Goal: Task Accomplishment & Management: Use online tool/utility

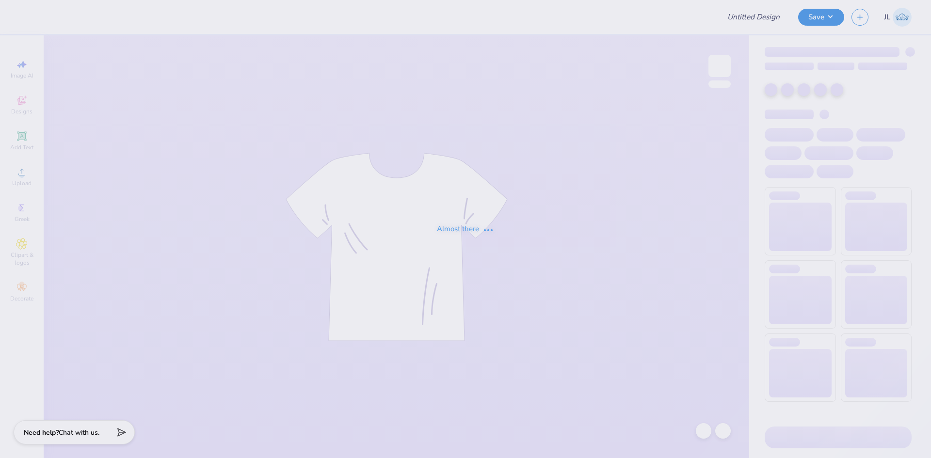
type input "Dance Fall Concert"
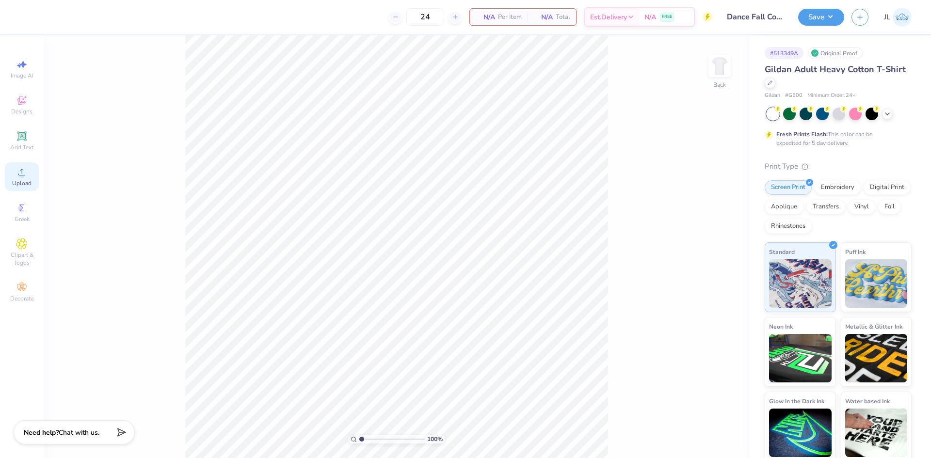
click at [27, 183] on span "Upload" at bounding box center [21, 183] width 19 height 8
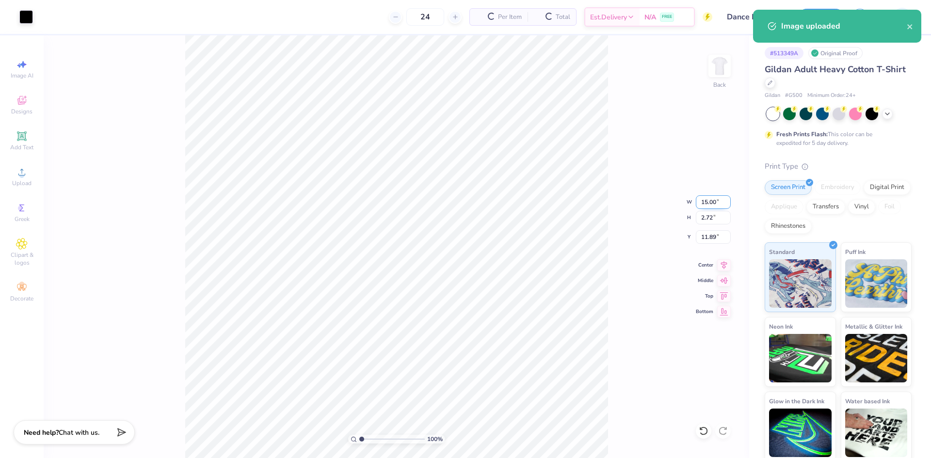
click at [708, 202] on input "15.00" at bounding box center [713, 202] width 35 height 14
type input "12.00"
type input "2.18"
type input "12.16"
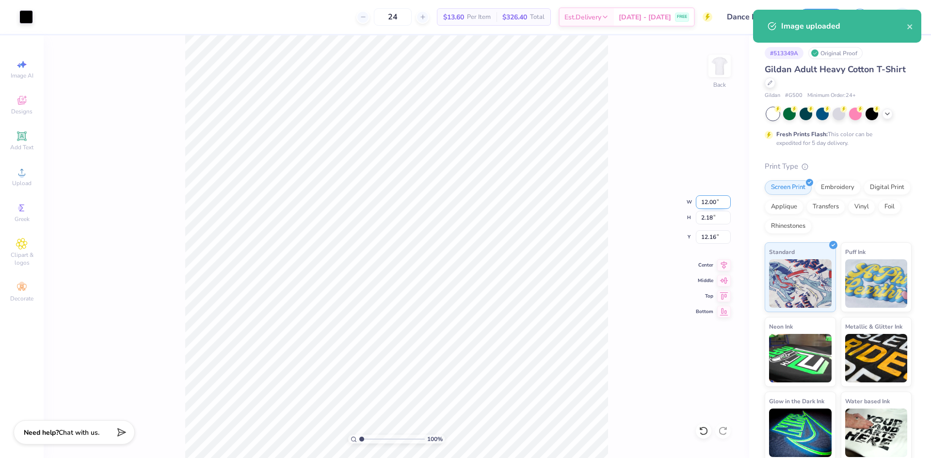
click at [705, 208] on input "12.00" at bounding box center [713, 202] width 35 height 14
type input "11.00"
type input "2.00"
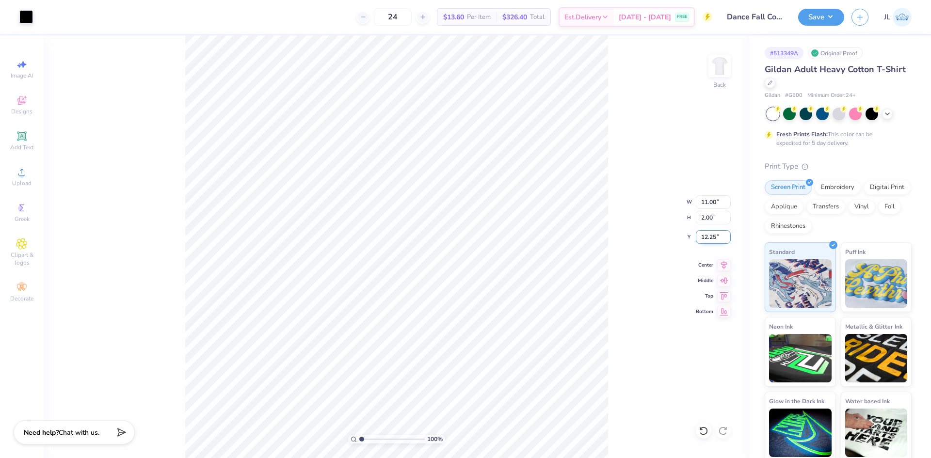
click at [707, 237] on input "12.25" at bounding box center [713, 237] width 35 height 14
type input "3.00"
click at [726, 73] on img at bounding box center [719, 66] width 39 height 39
click at [31, 174] on div "Upload" at bounding box center [22, 176] width 34 height 29
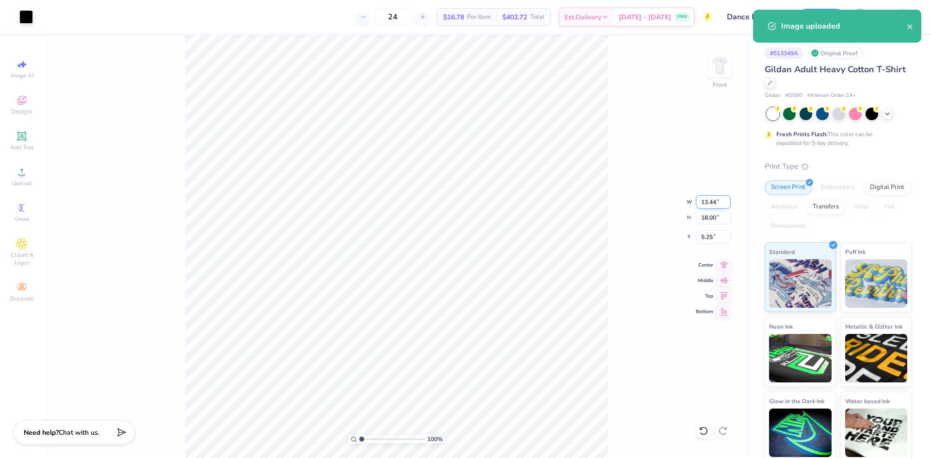
click at [706, 202] on input "13.44" at bounding box center [713, 202] width 35 height 14
type input "12.00"
type input "16.07"
type input "6.22"
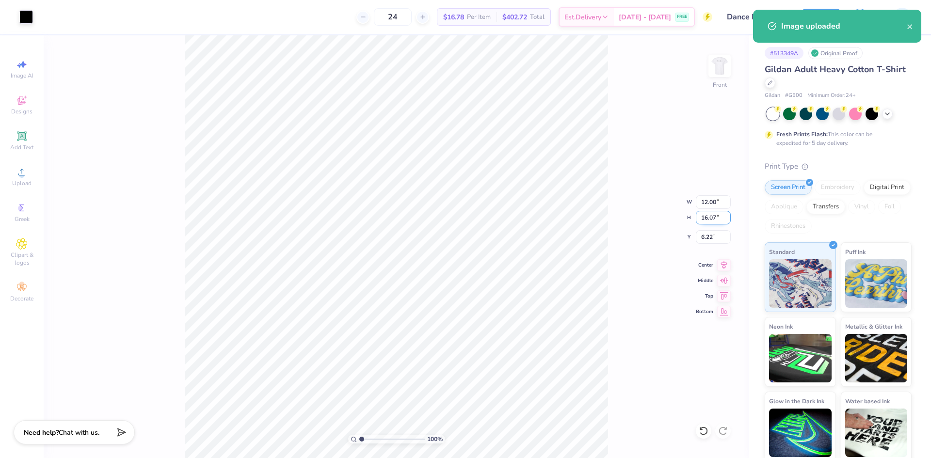
click at [709, 220] on input "16.07" at bounding box center [713, 218] width 35 height 14
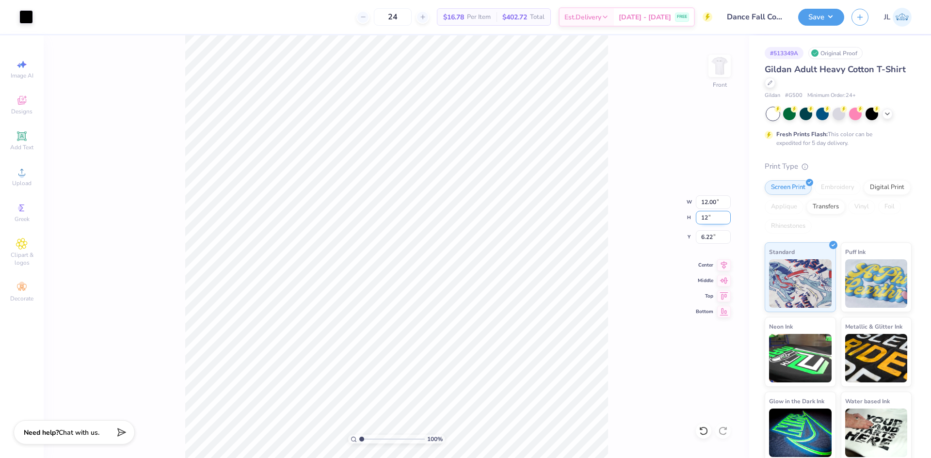
type input "12"
type input "8.96"
type input "12.00"
click at [705, 235] on input "8.25" at bounding box center [713, 237] width 35 height 14
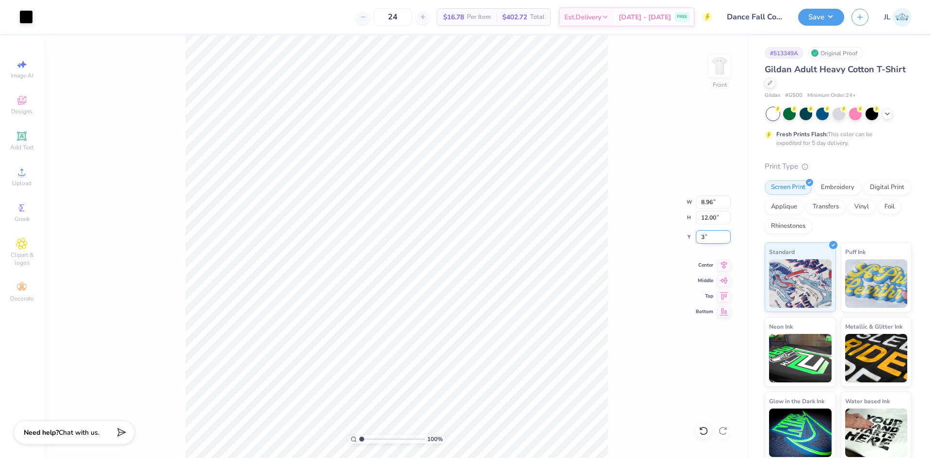
type input "3.00"
click at [704, 224] on input "12.00" at bounding box center [713, 218] width 35 height 14
type input "15"
type input "11.20"
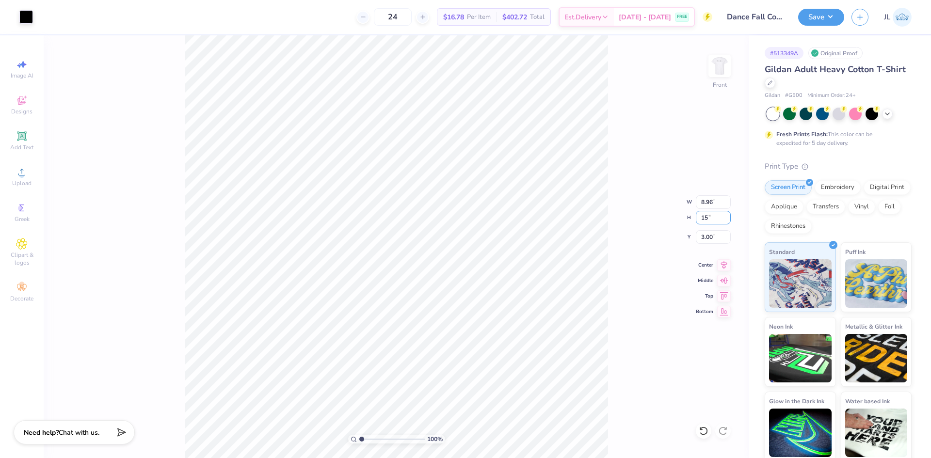
type input "15.00"
click at [708, 239] on input "1.50" at bounding box center [713, 237] width 35 height 14
click at [708, 238] on input "1.50" at bounding box center [713, 237] width 35 height 14
type input "3.00"
click at [726, 261] on icon at bounding box center [724, 263] width 6 height 8
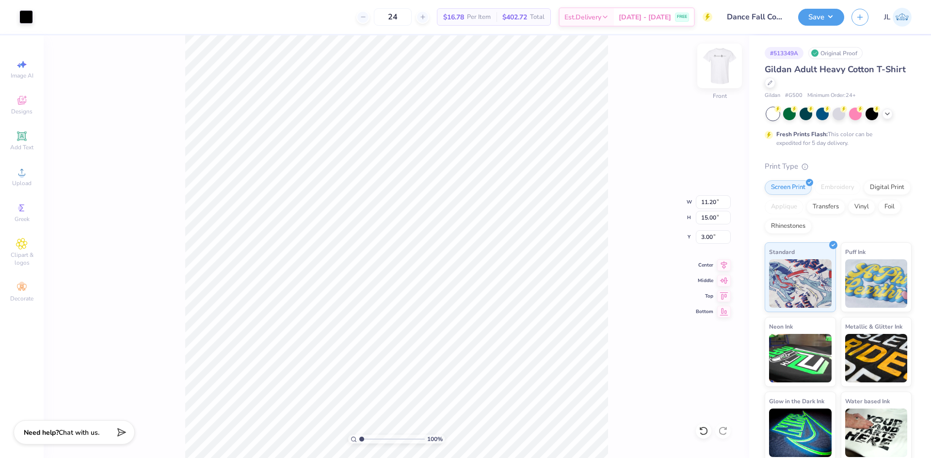
click at [723, 71] on img at bounding box center [719, 66] width 39 height 39
click at [152, 61] on div "100 % Back" at bounding box center [397, 246] width 706 height 423
click at [707, 70] on img at bounding box center [719, 66] width 39 height 39
